Goal: Transaction & Acquisition: Purchase product/service

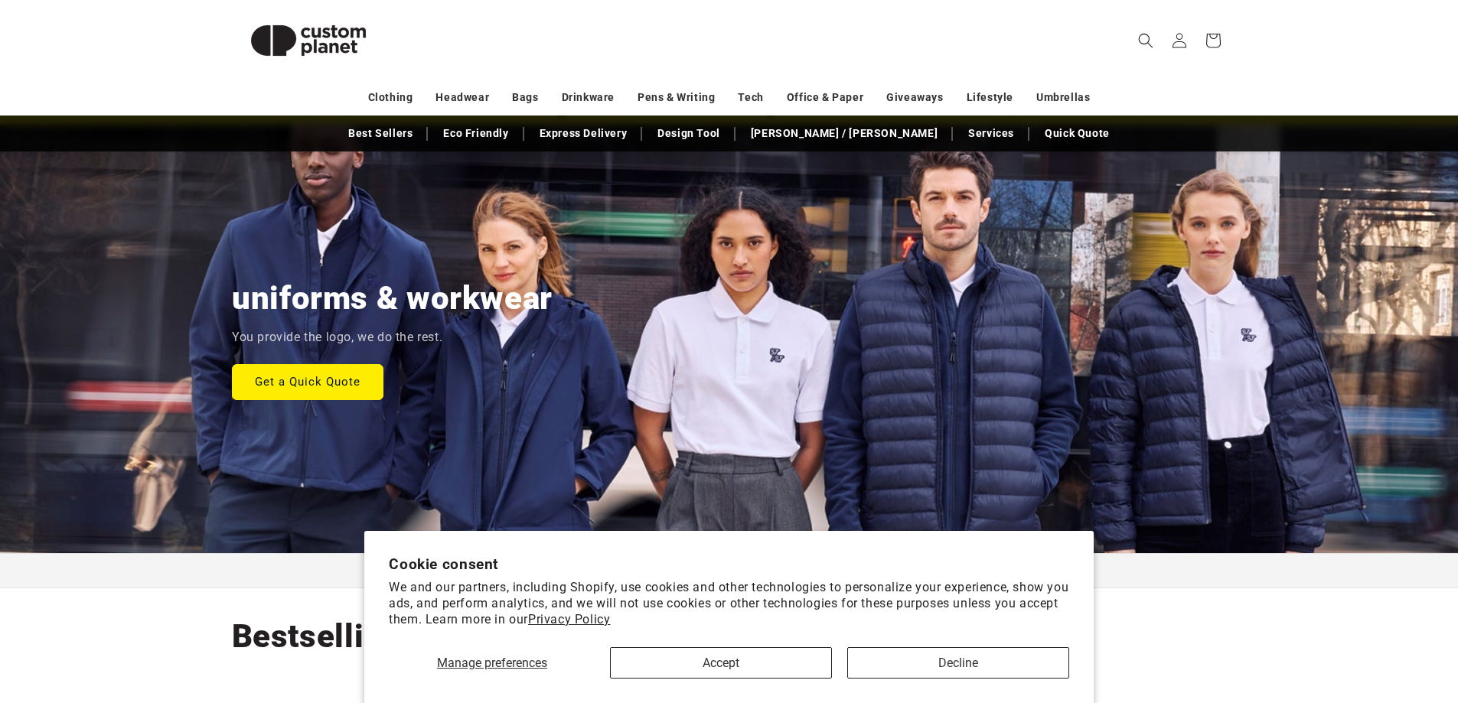
scroll to position [102, 0]
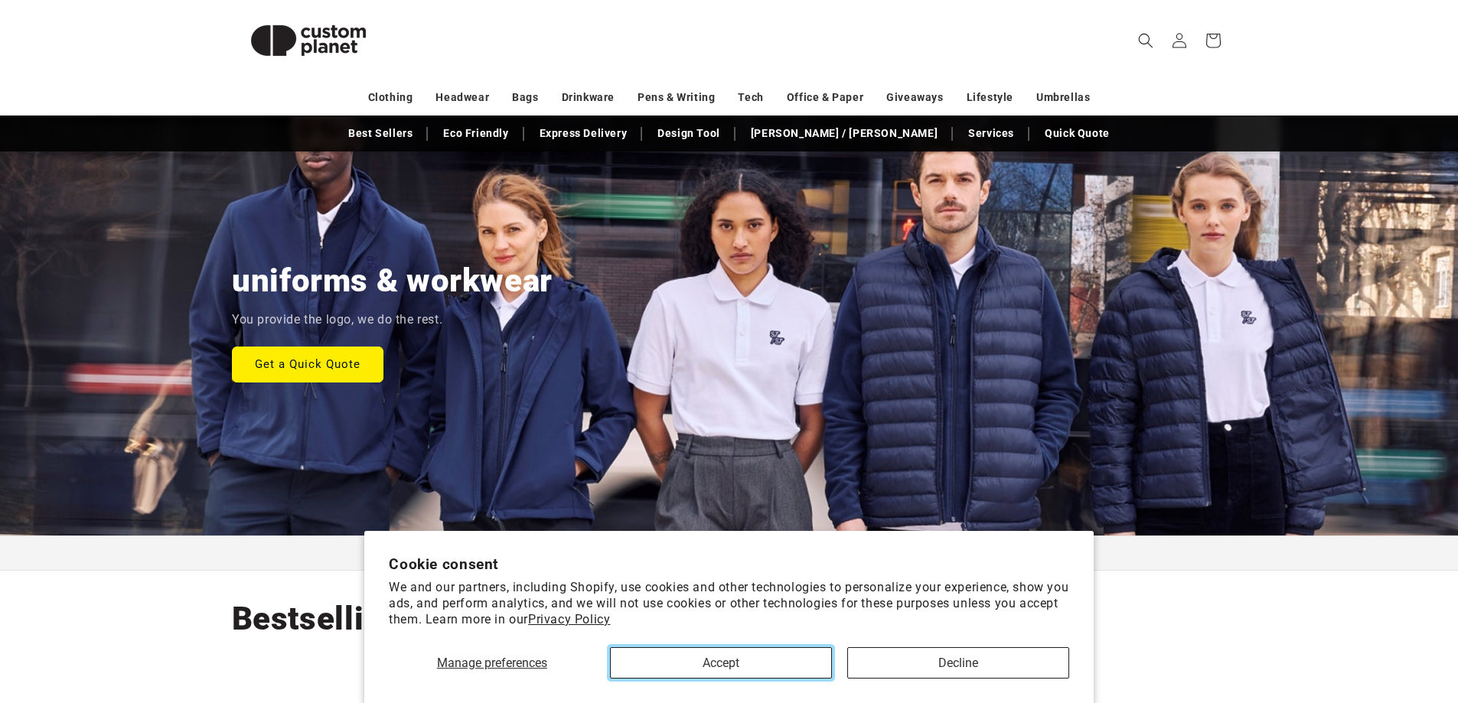
click at [682, 658] on button "Accept" at bounding box center [721, 663] width 222 height 31
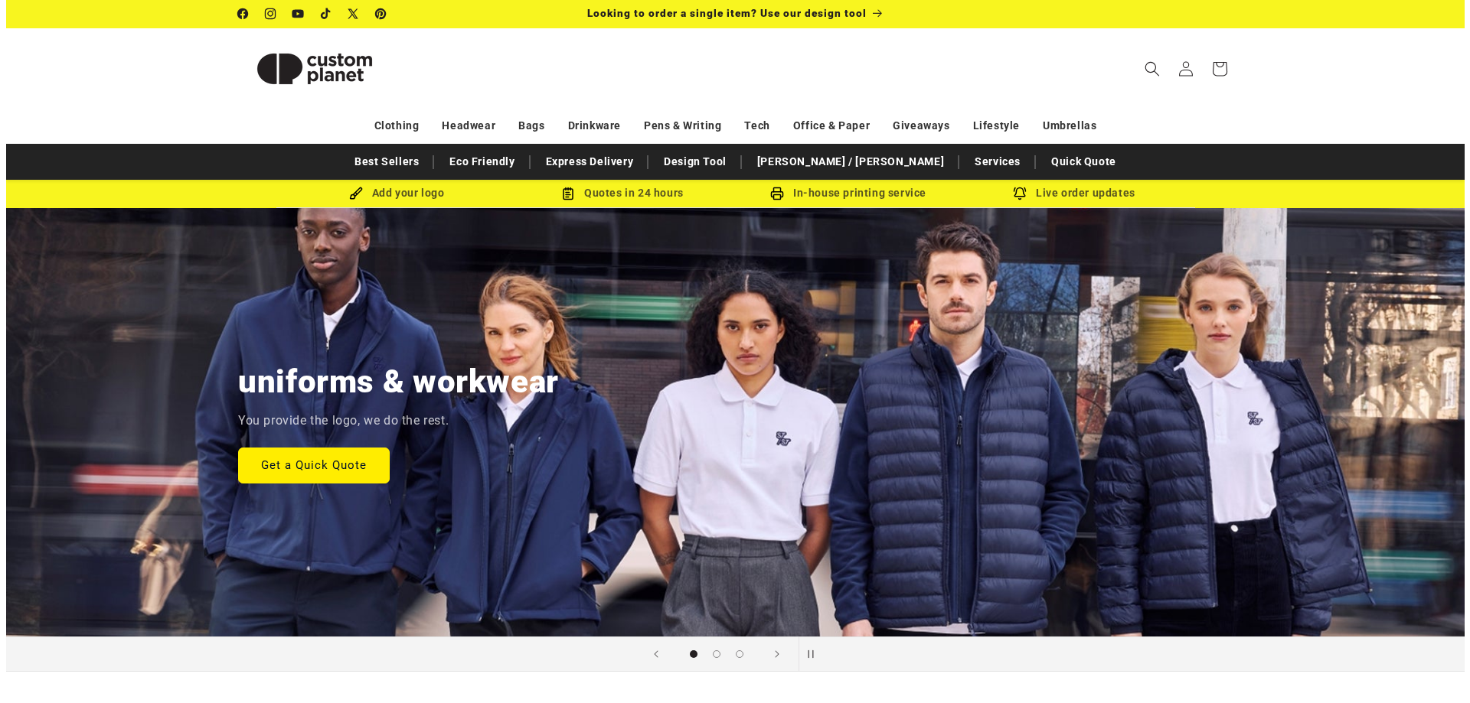
scroll to position [0, 0]
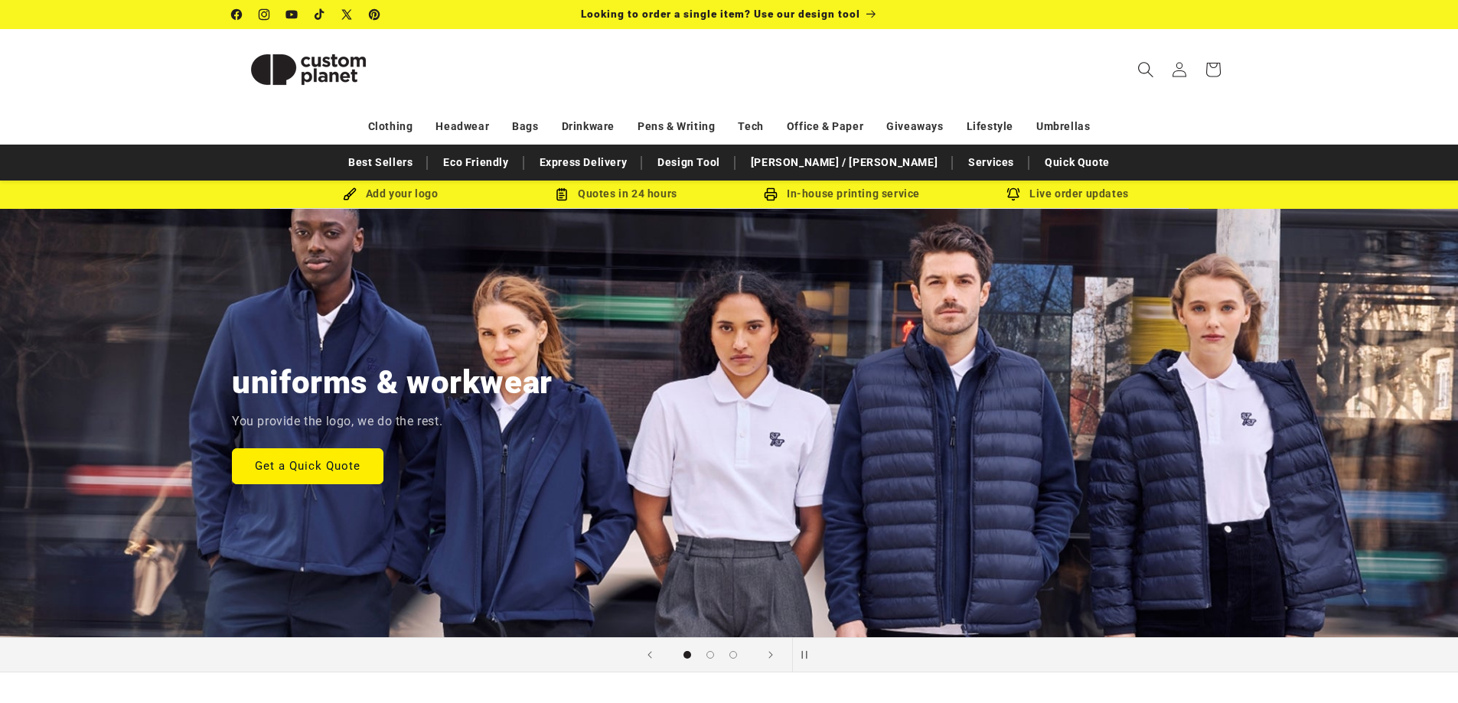
click at [1150, 69] on icon "Search" at bounding box center [1145, 69] width 16 height 16
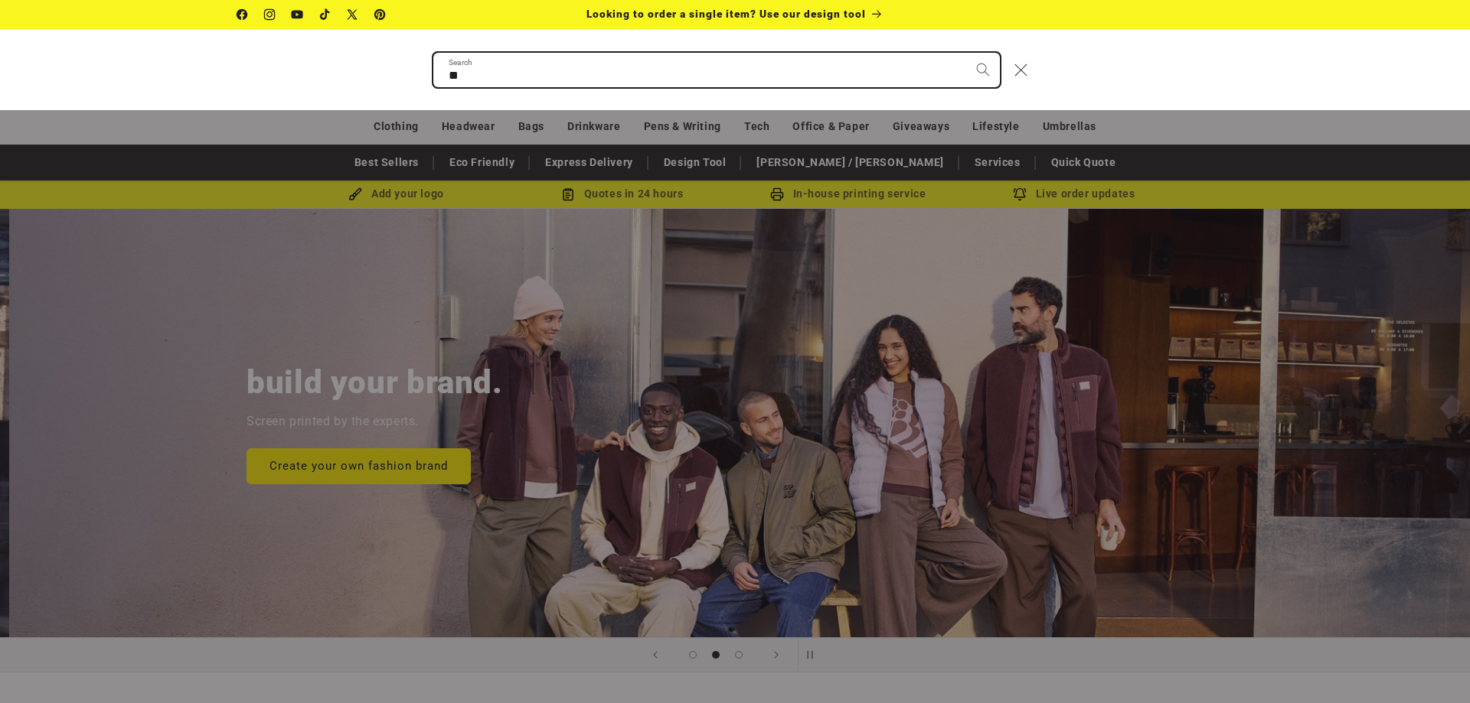
scroll to position [0, 1470]
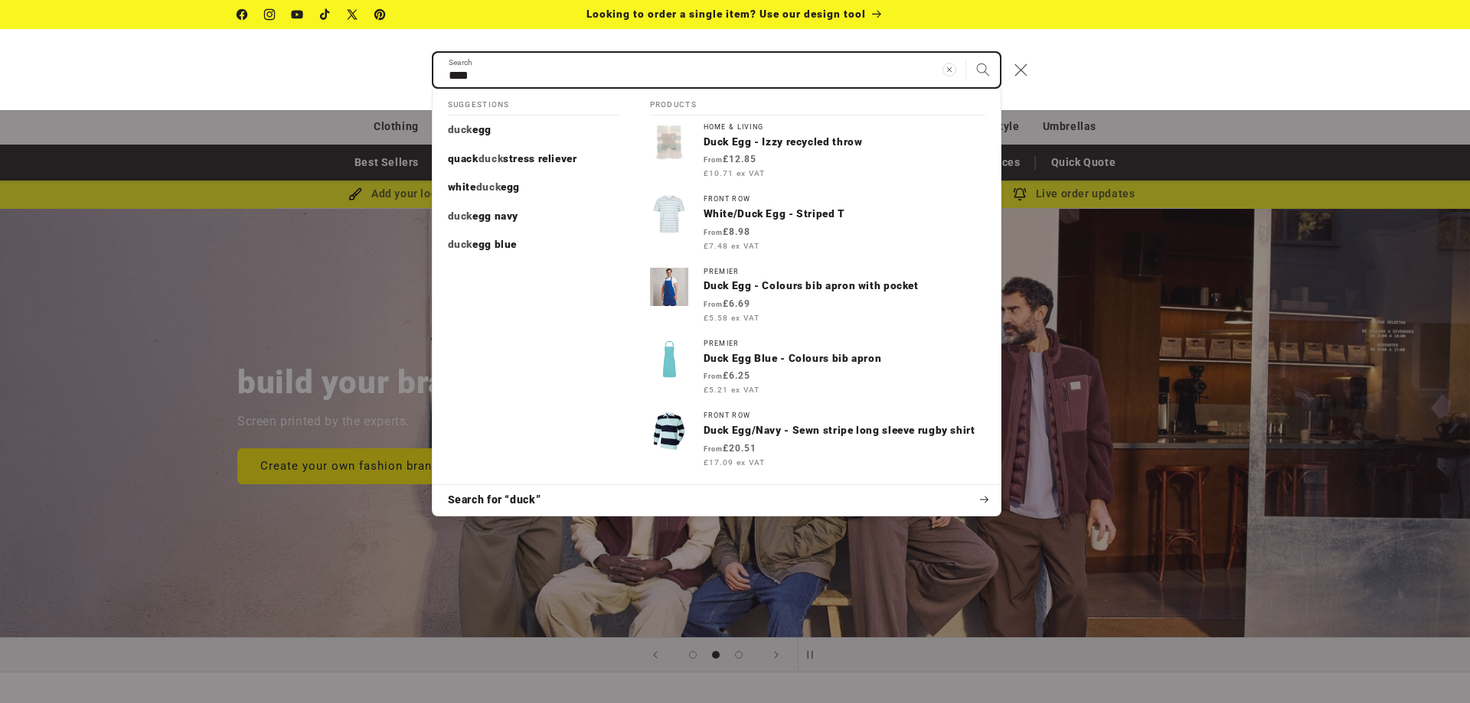
type input "****"
click at [966, 53] on button "Search" at bounding box center [983, 70] width 34 height 34
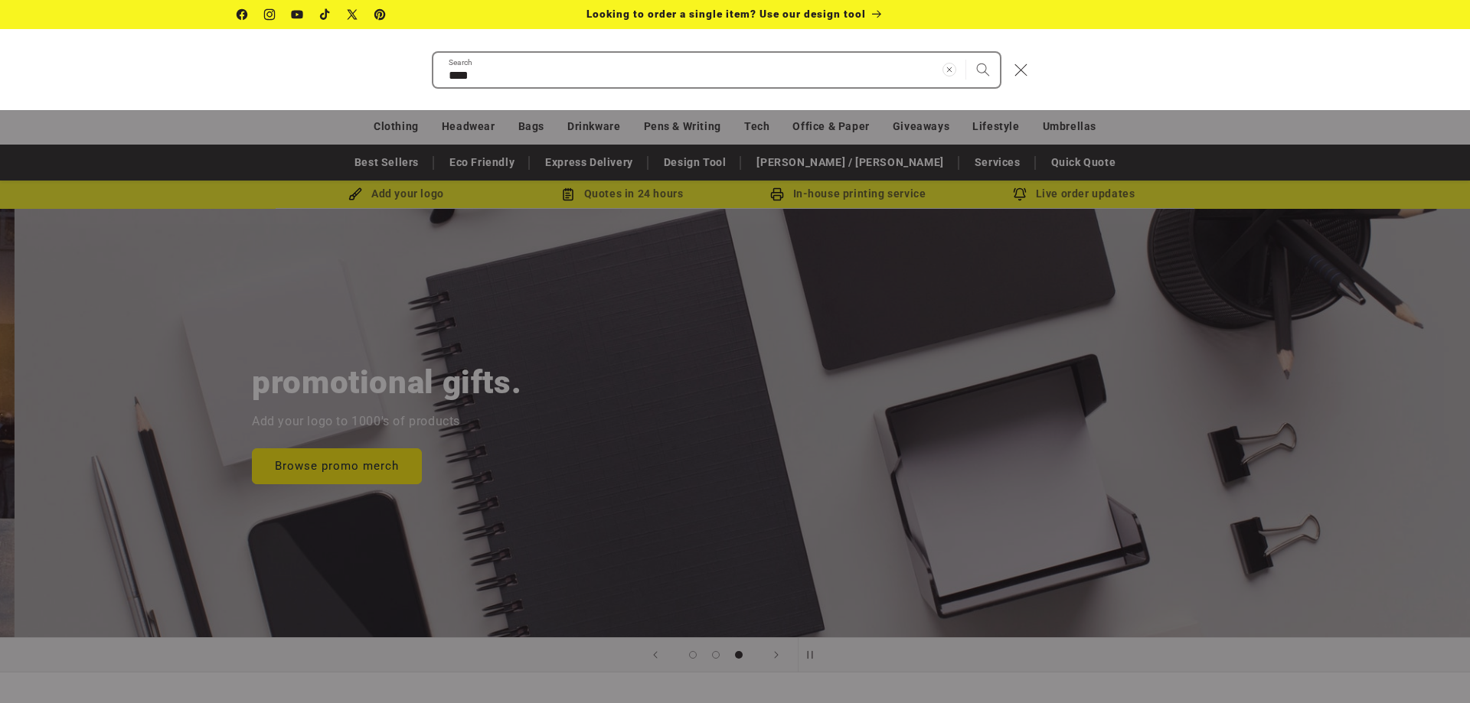
scroll to position [0, 2939]
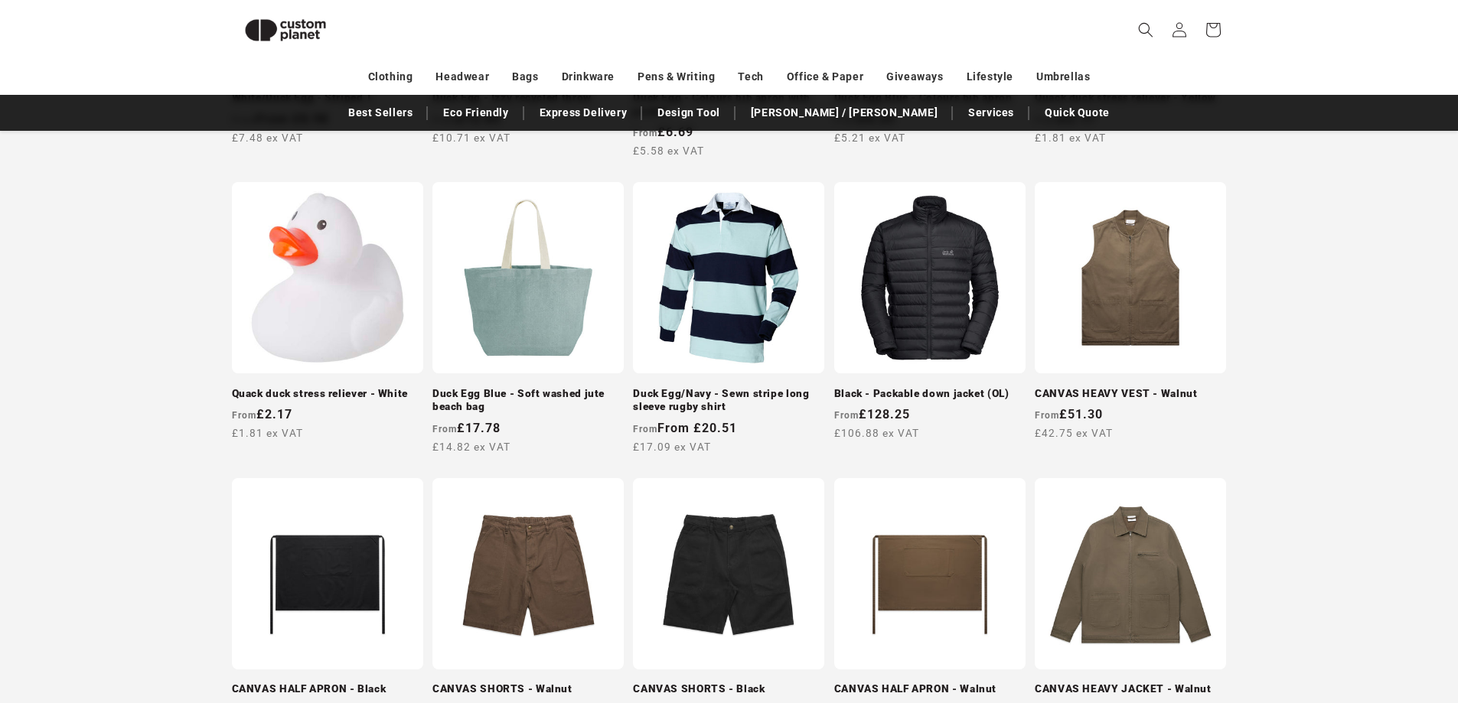
scroll to position [515, 0]
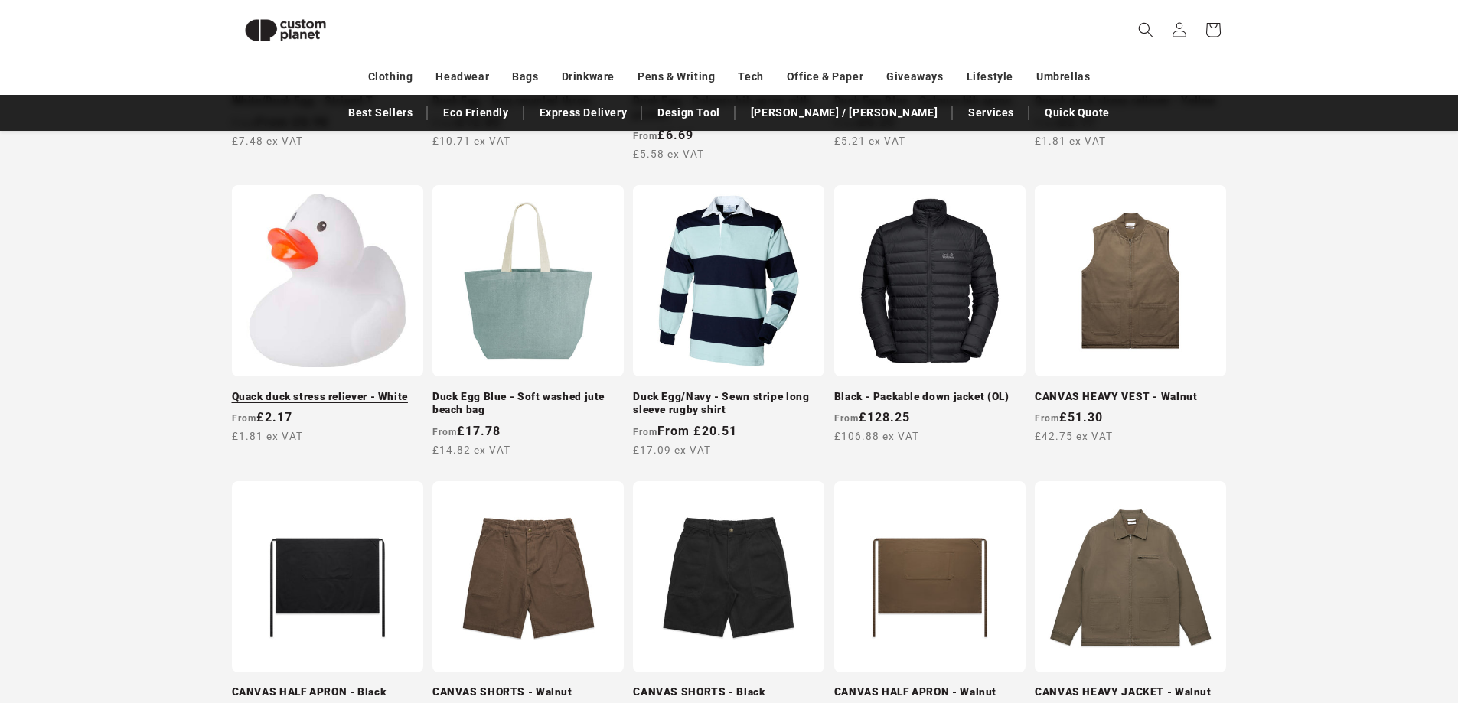
click at [288, 390] on link "Quack duck stress reliever - White" at bounding box center [327, 397] width 191 height 14
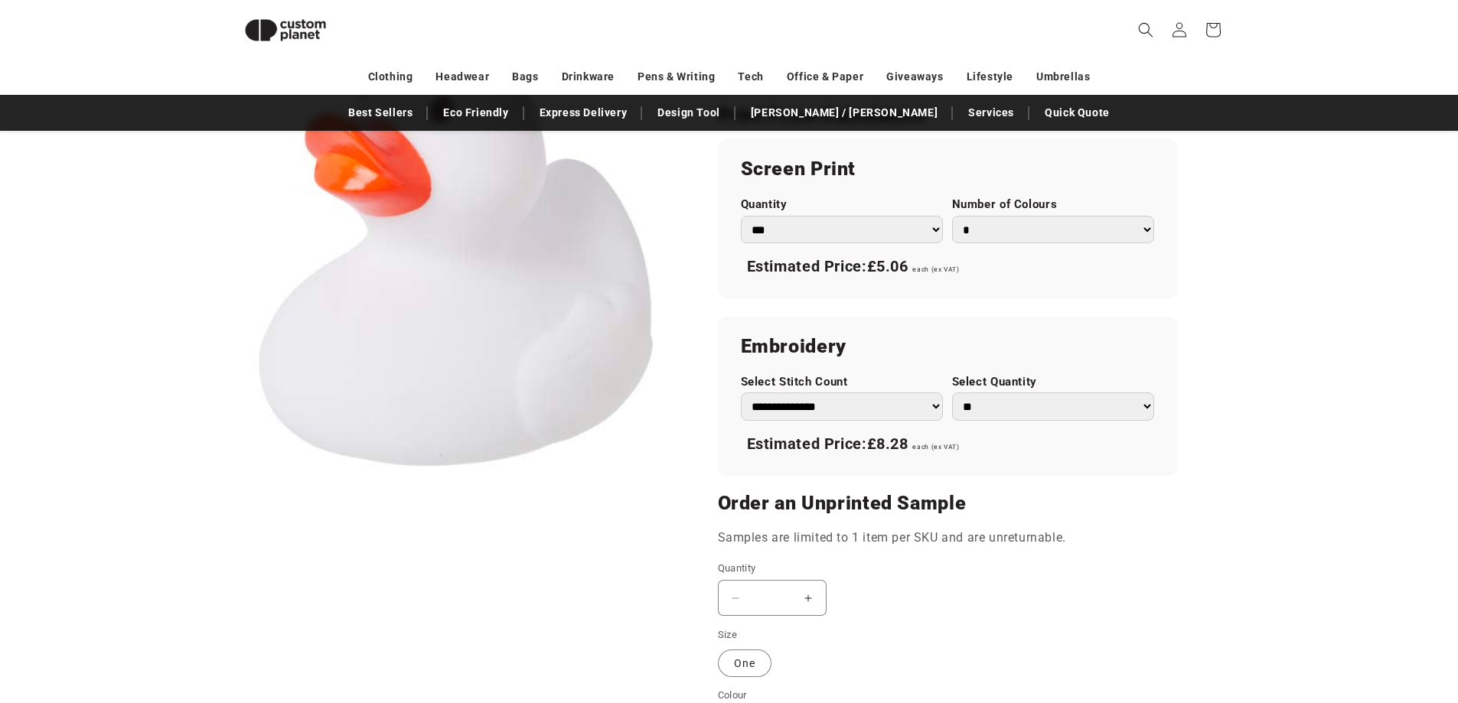
scroll to position [974, 0]
